Goal: Information Seeking & Learning: Learn about a topic

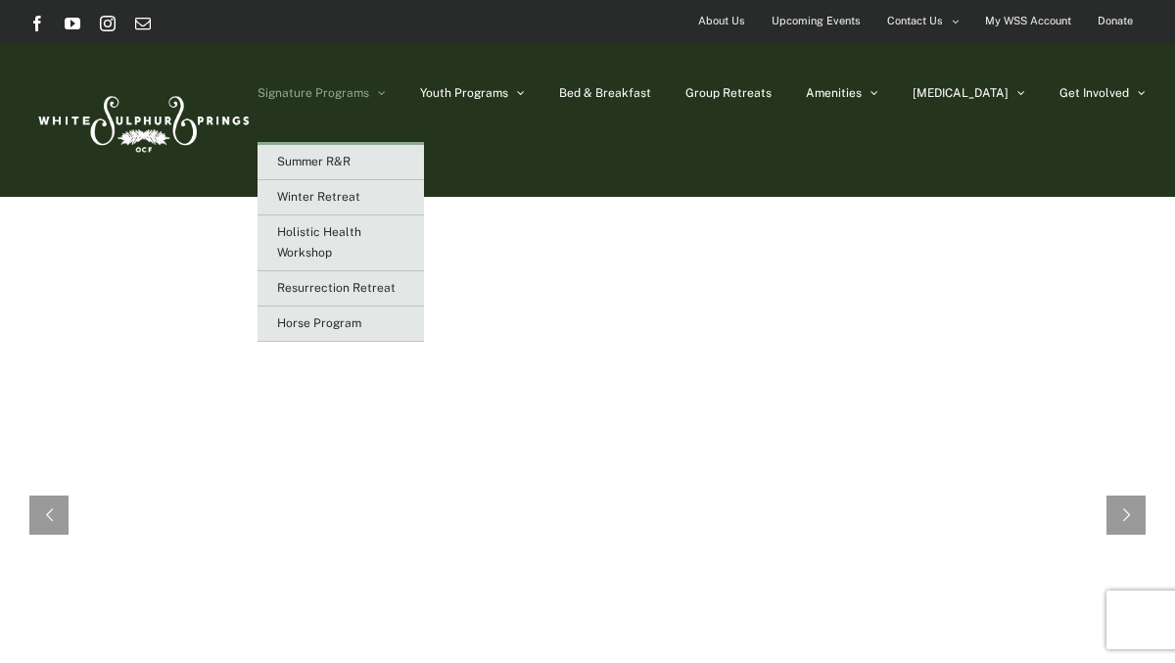
click at [386, 90] on icon "Main Menu" at bounding box center [382, 93] width 8 height 14
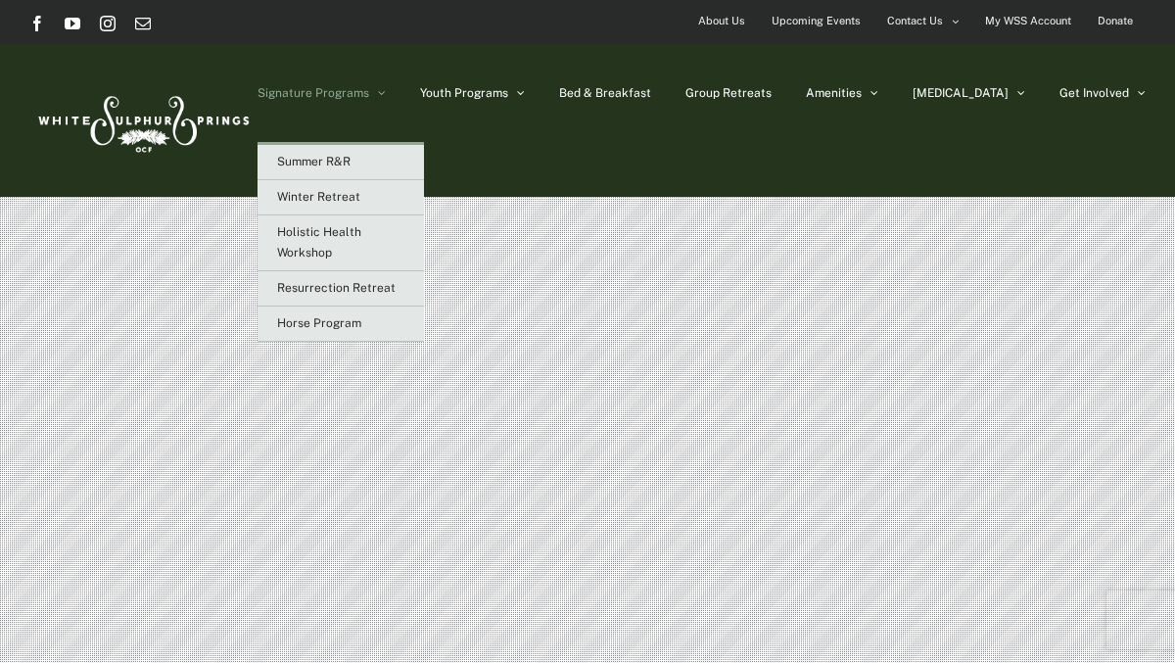
click at [369, 89] on span "Signature Programs" at bounding box center [313, 93] width 112 height 12
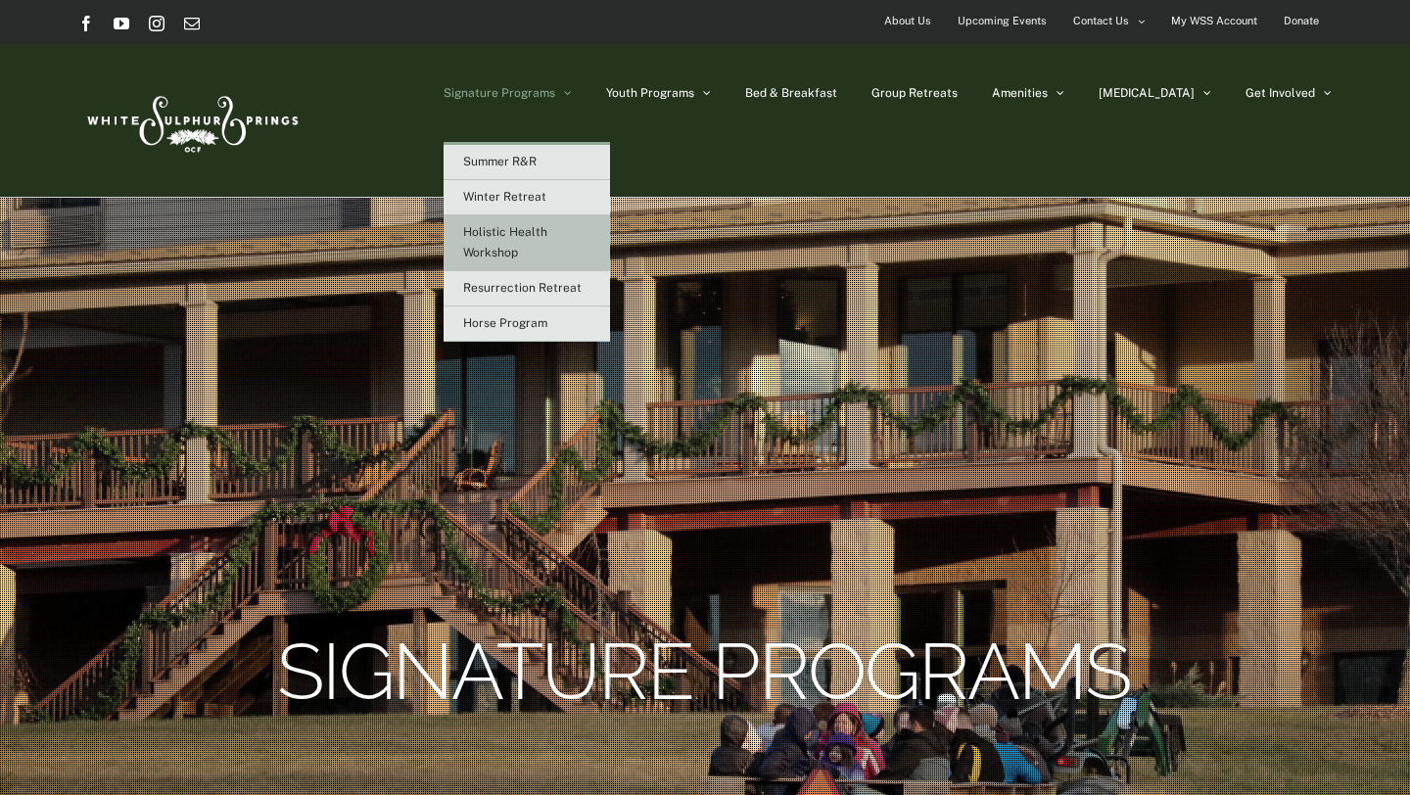
click at [547, 248] on span "Holistic Health Workshop" at bounding box center [505, 242] width 84 height 34
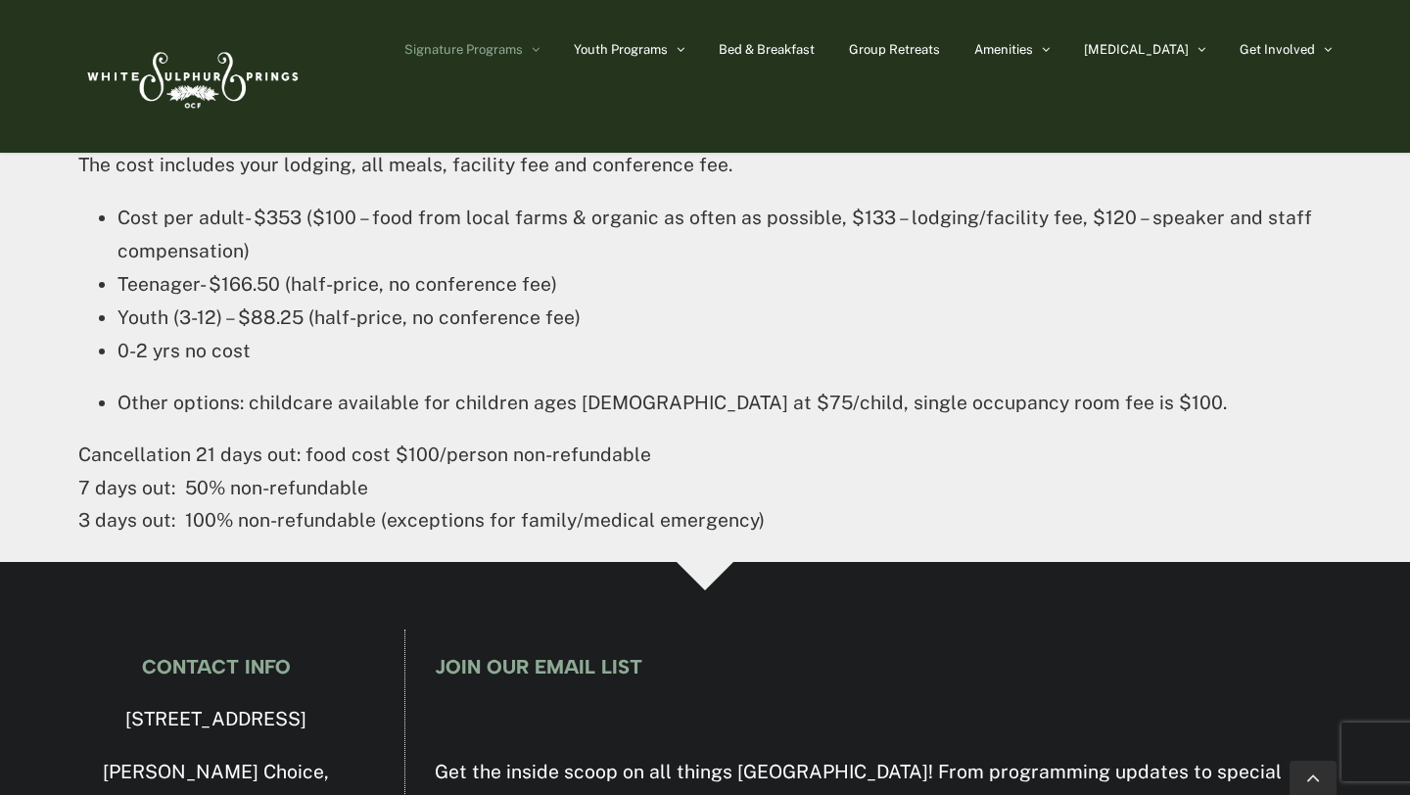
scroll to position [3196, 0]
